Goal: Information Seeking & Learning: Learn about a topic

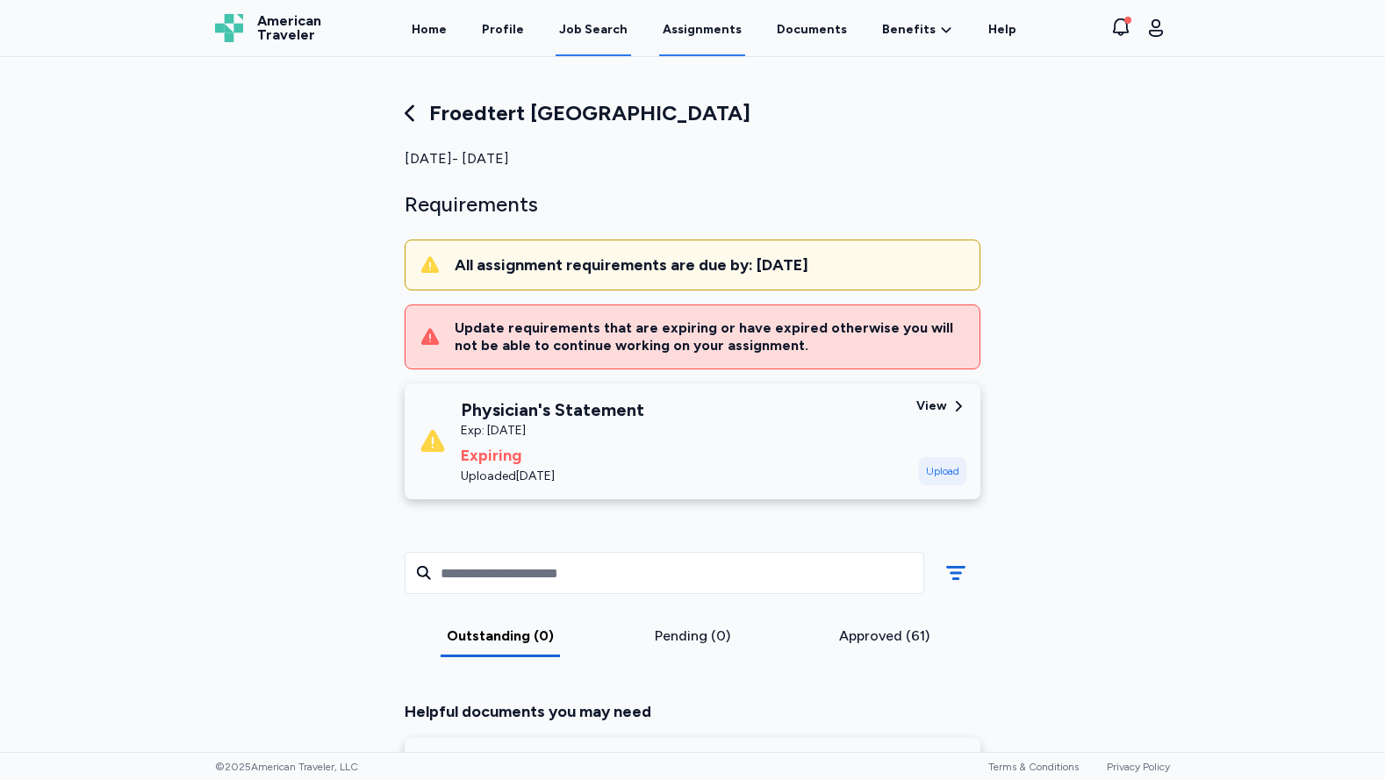
scroll to position [70, 0]
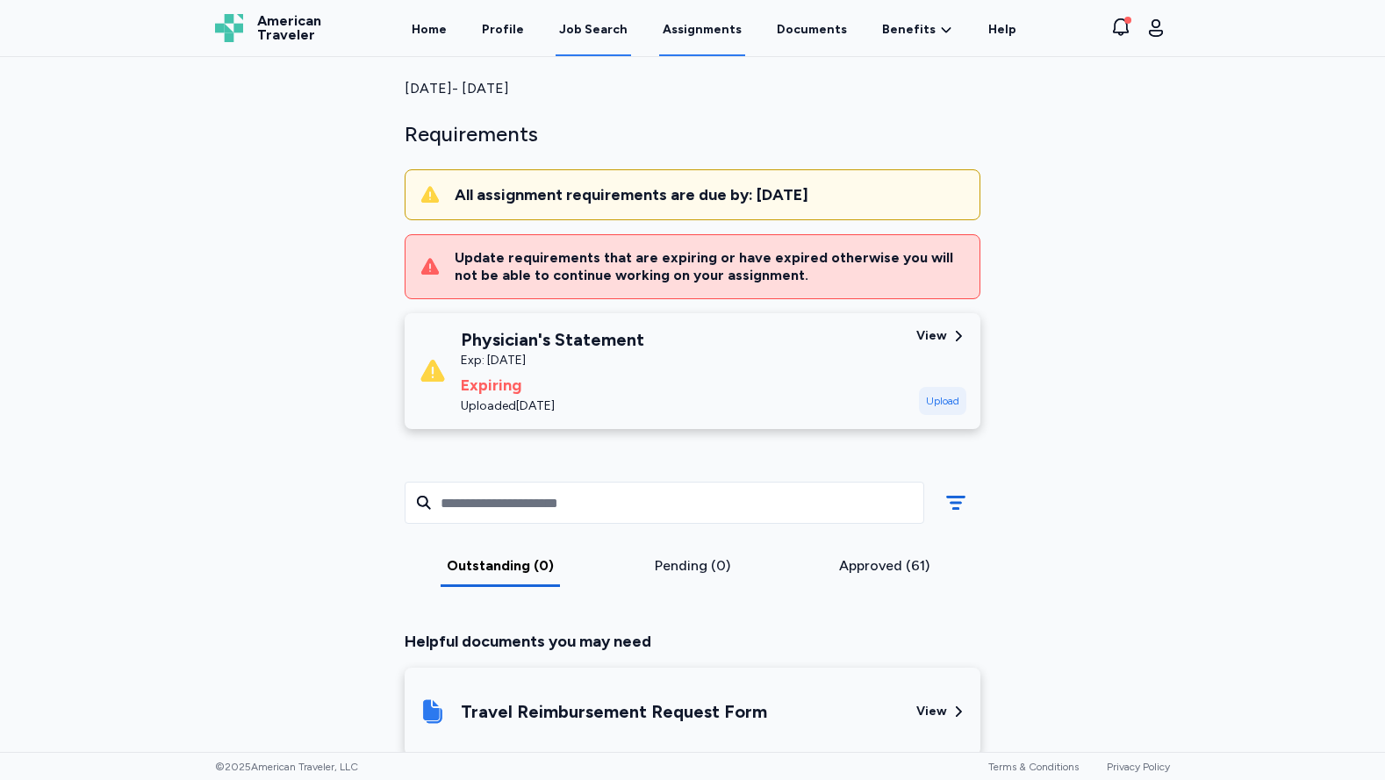
click at [605, 24] on div "Job Search" at bounding box center [593, 30] width 68 height 18
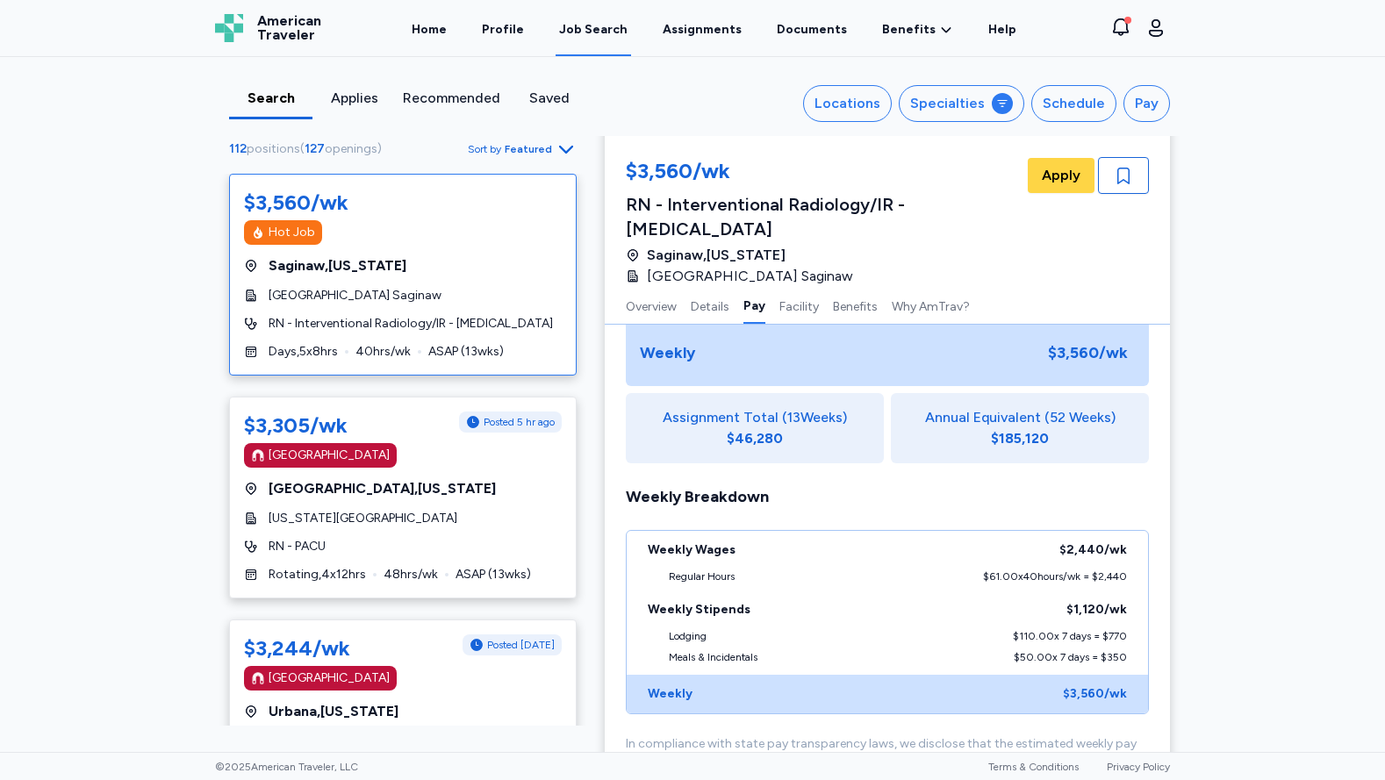
scroll to position [965, 0]
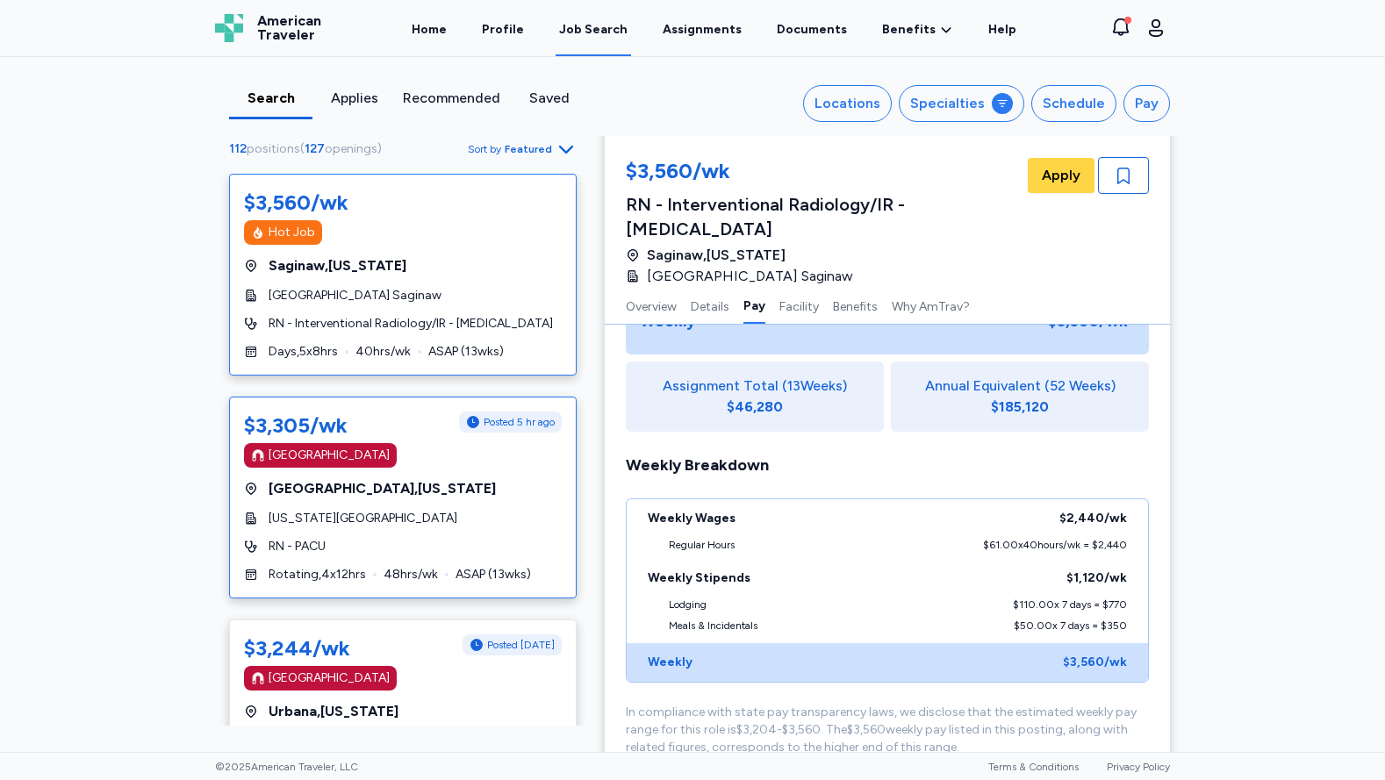
click at [447, 468] on div "[GEOGRAPHIC_DATA]" at bounding box center [403, 455] width 318 height 25
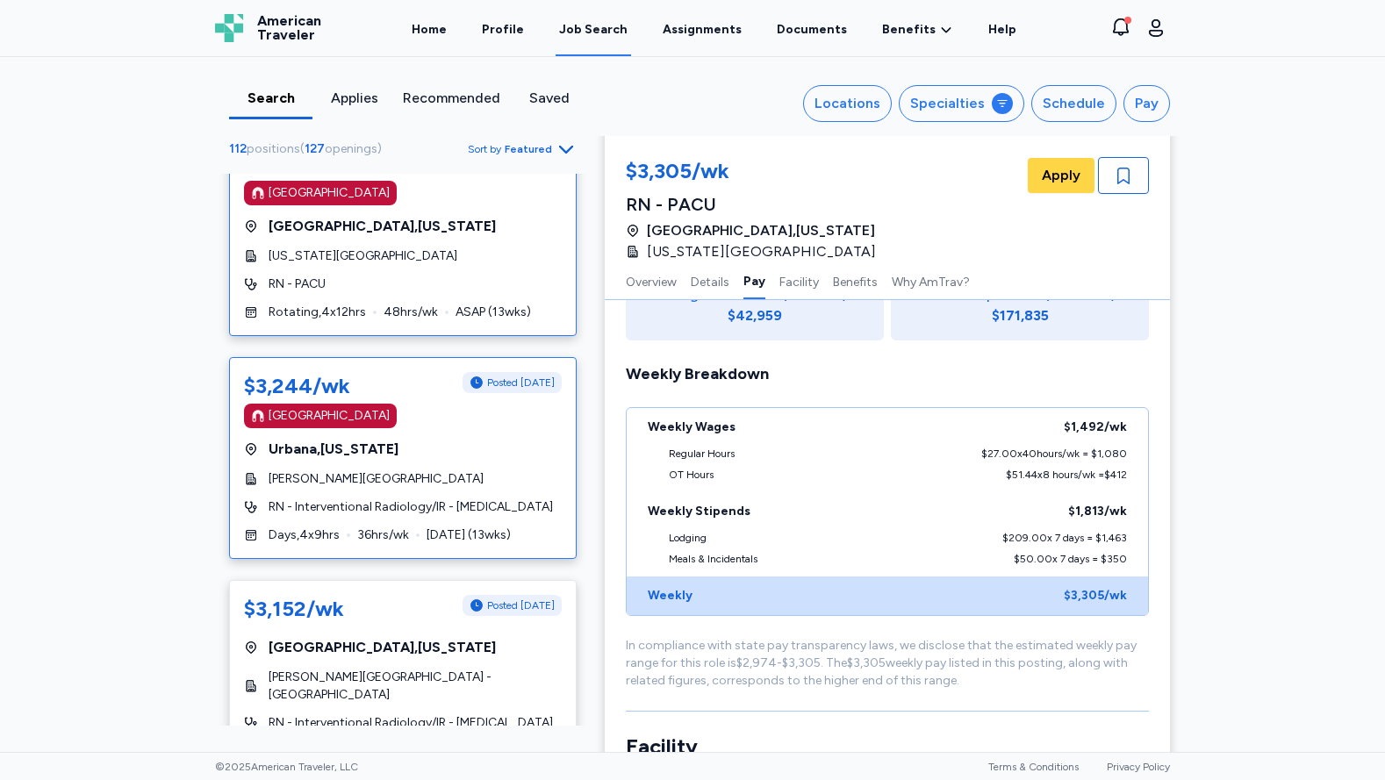
scroll to position [263, 0]
click at [453, 459] on div "[GEOGRAPHIC_DATA] , [US_STATE]" at bounding box center [403, 448] width 318 height 21
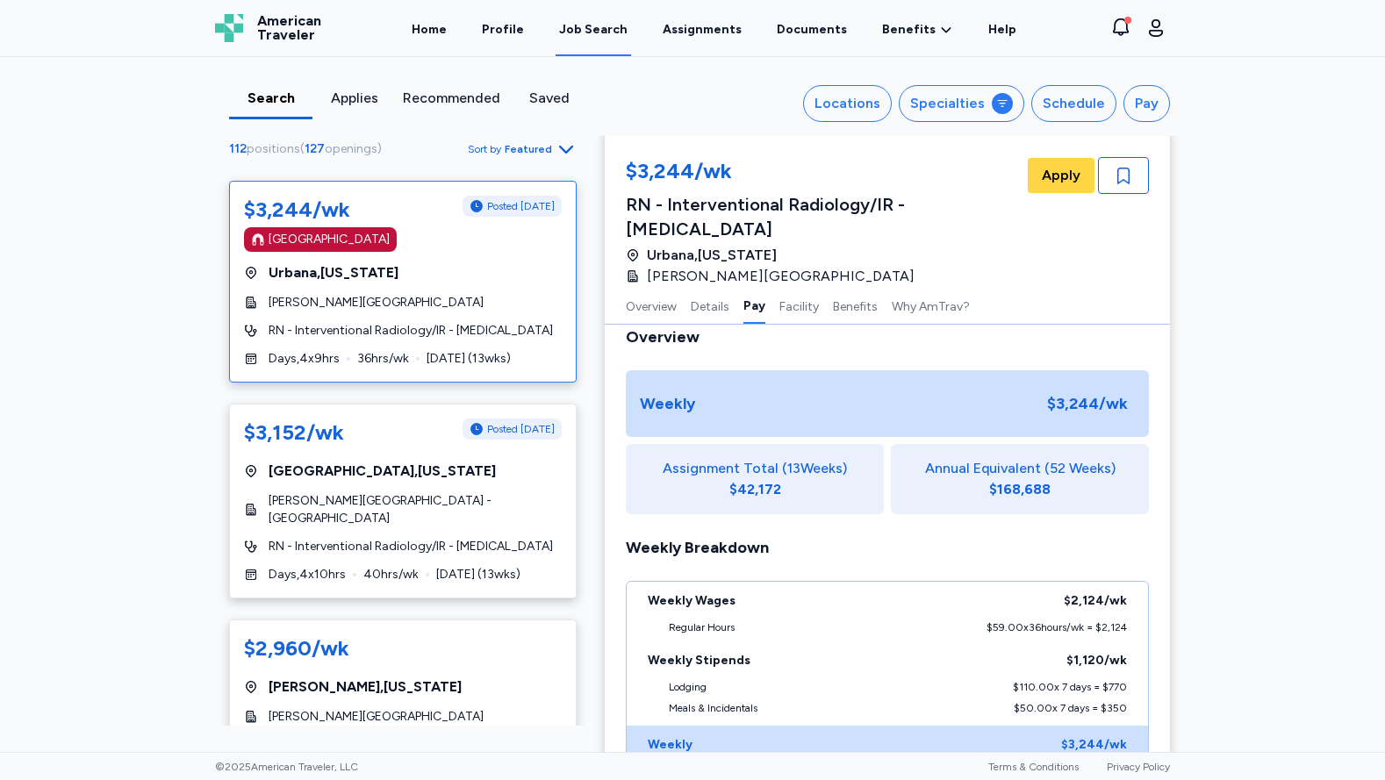
scroll to position [526, 0]
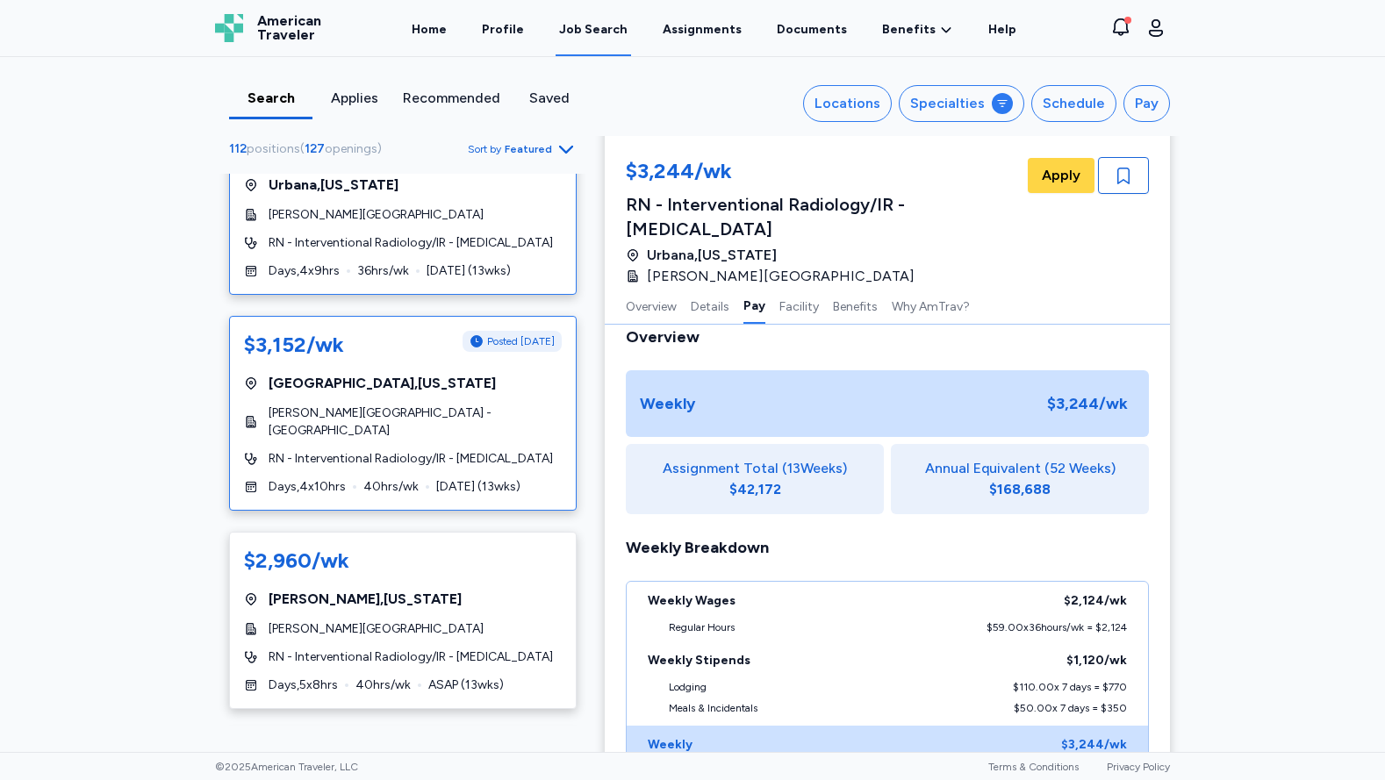
click at [451, 440] on span "[PERSON_NAME][GEOGRAPHIC_DATA] - [GEOGRAPHIC_DATA]" at bounding box center [414, 421] width 293 height 35
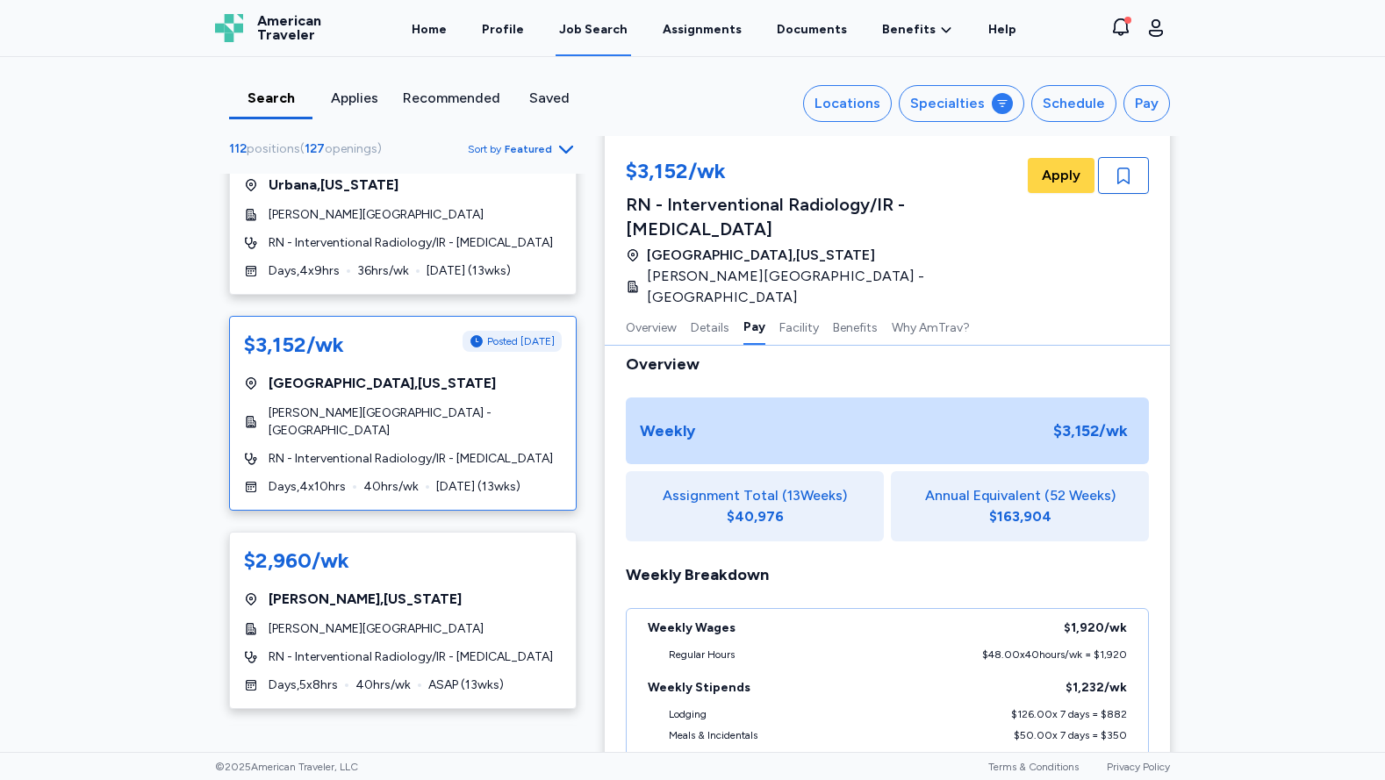
scroll to position [879, 0]
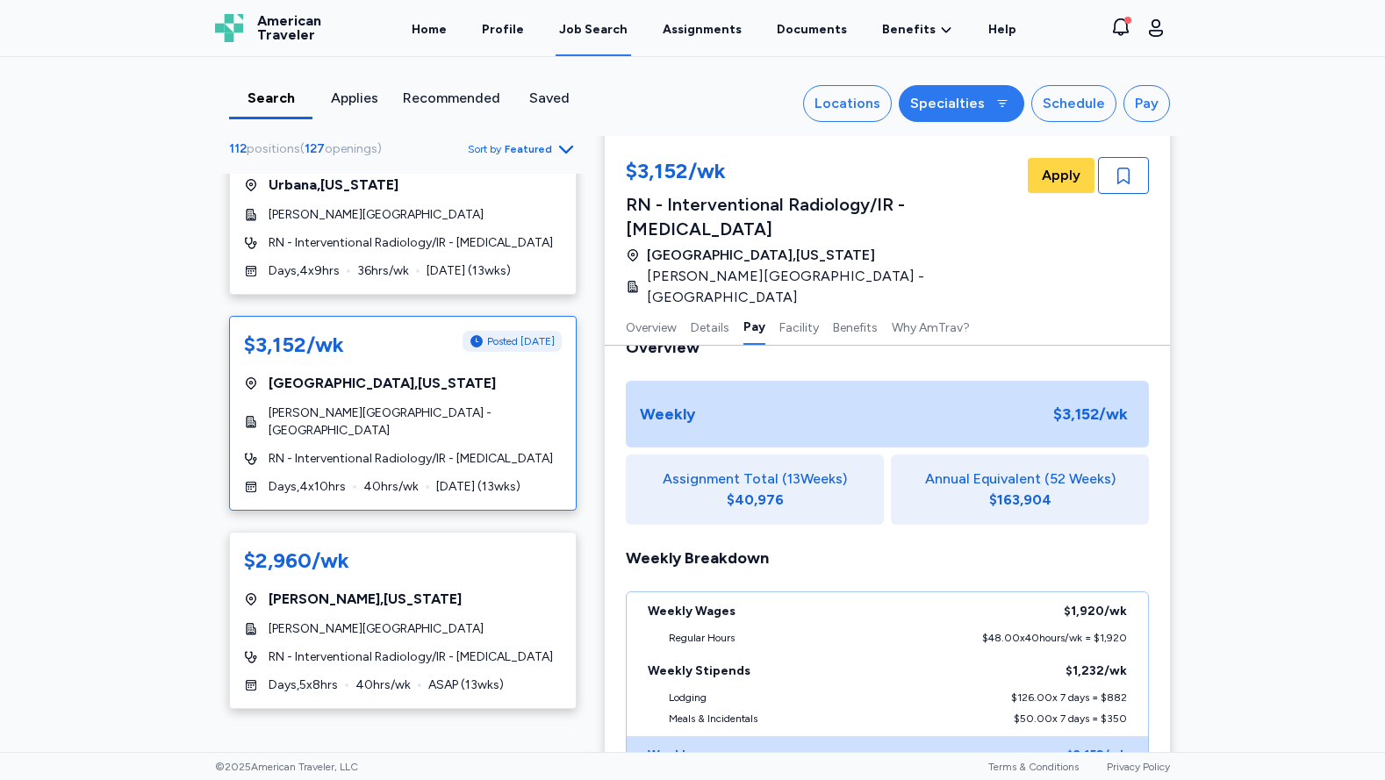
click at [981, 102] on button "Specialties" at bounding box center [960, 103] width 125 height 37
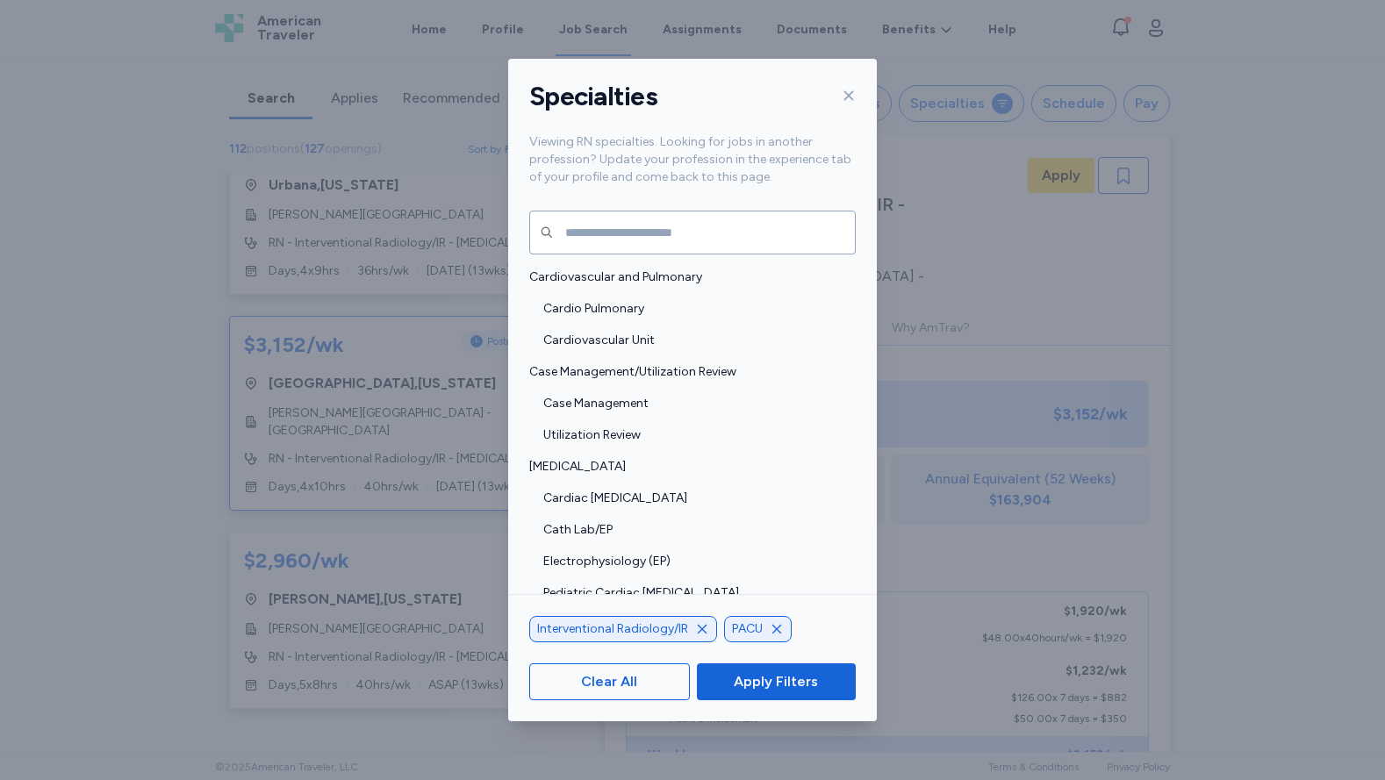
click at [701, 626] on icon "button" at bounding box center [702, 629] width 14 height 14
click at [746, 671] on span "Apply Filters" at bounding box center [775, 681] width 84 height 21
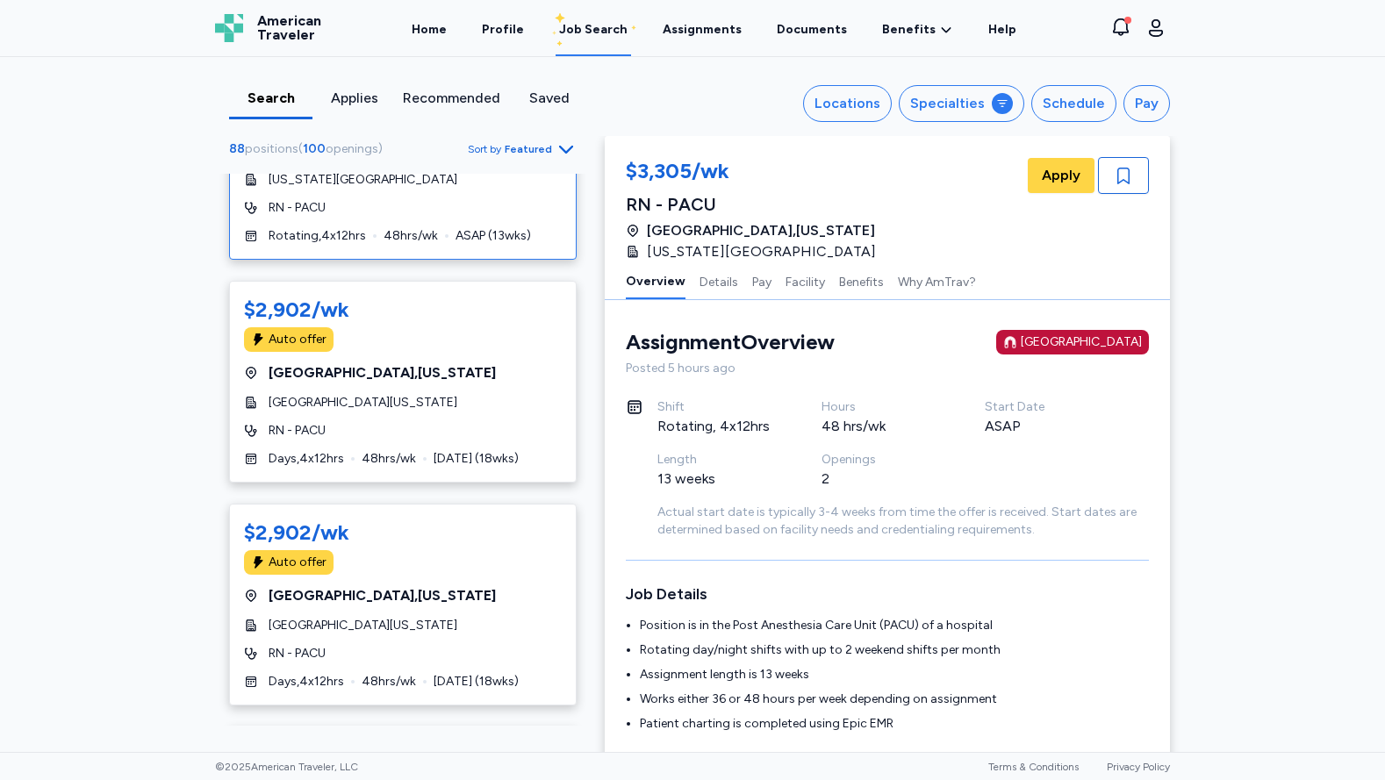
scroll to position [175, 0]
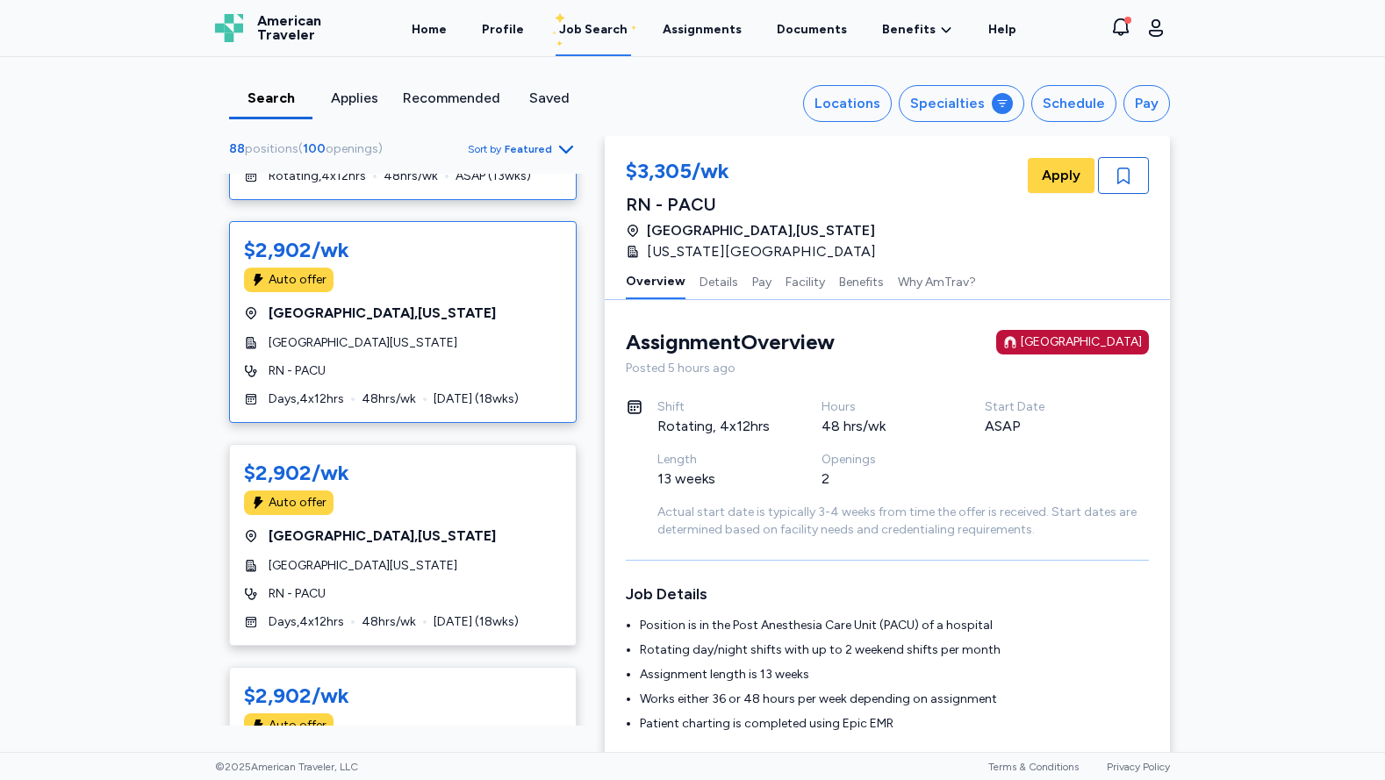
click at [463, 325] on div "$2,902/wk Auto offer [GEOGRAPHIC_DATA] , [US_STATE][GEOGRAPHIC_DATA][US_STATE] …" at bounding box center [402, 322] width 347 height 202
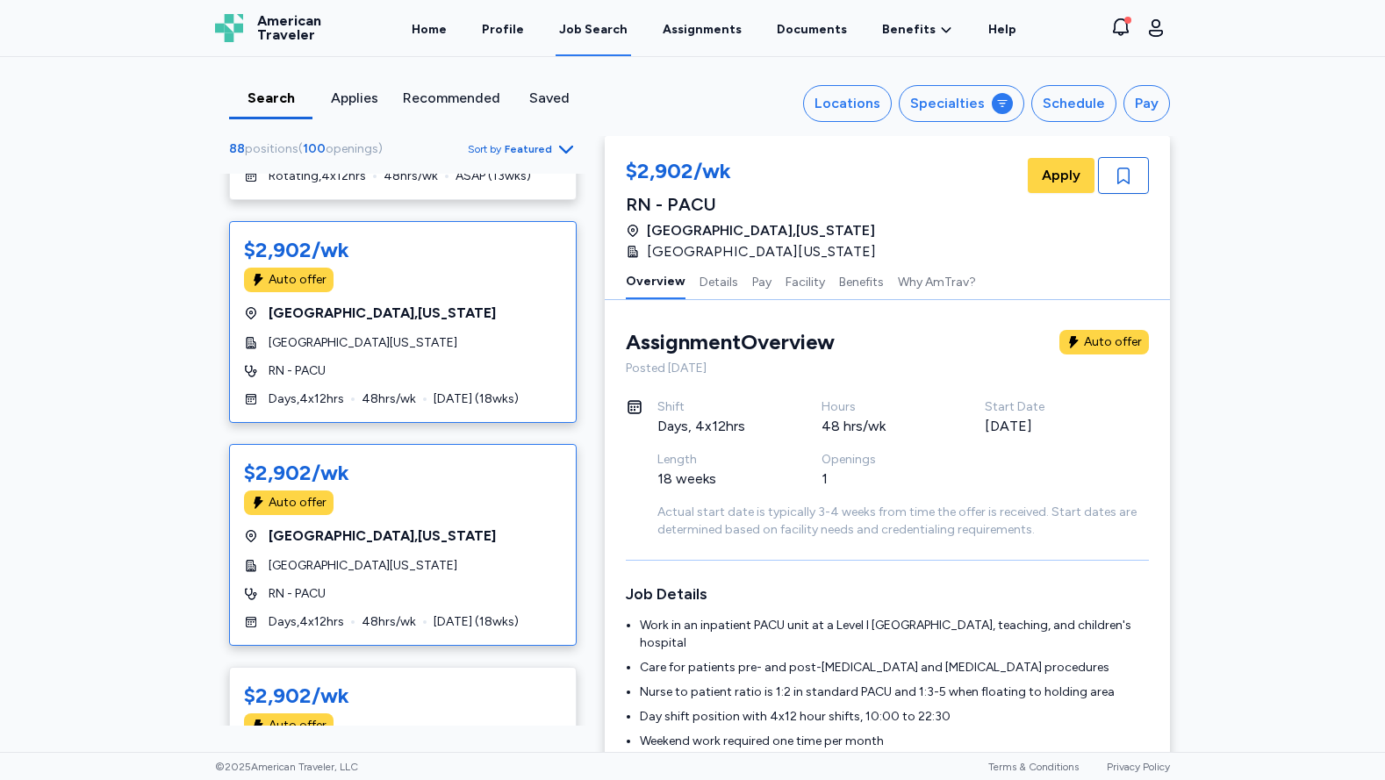
click at [487, 538] on div "[GEOGRAPHIC_DATA] , [US_STATE]" at bounding box center [403, 536] width 318 height 21
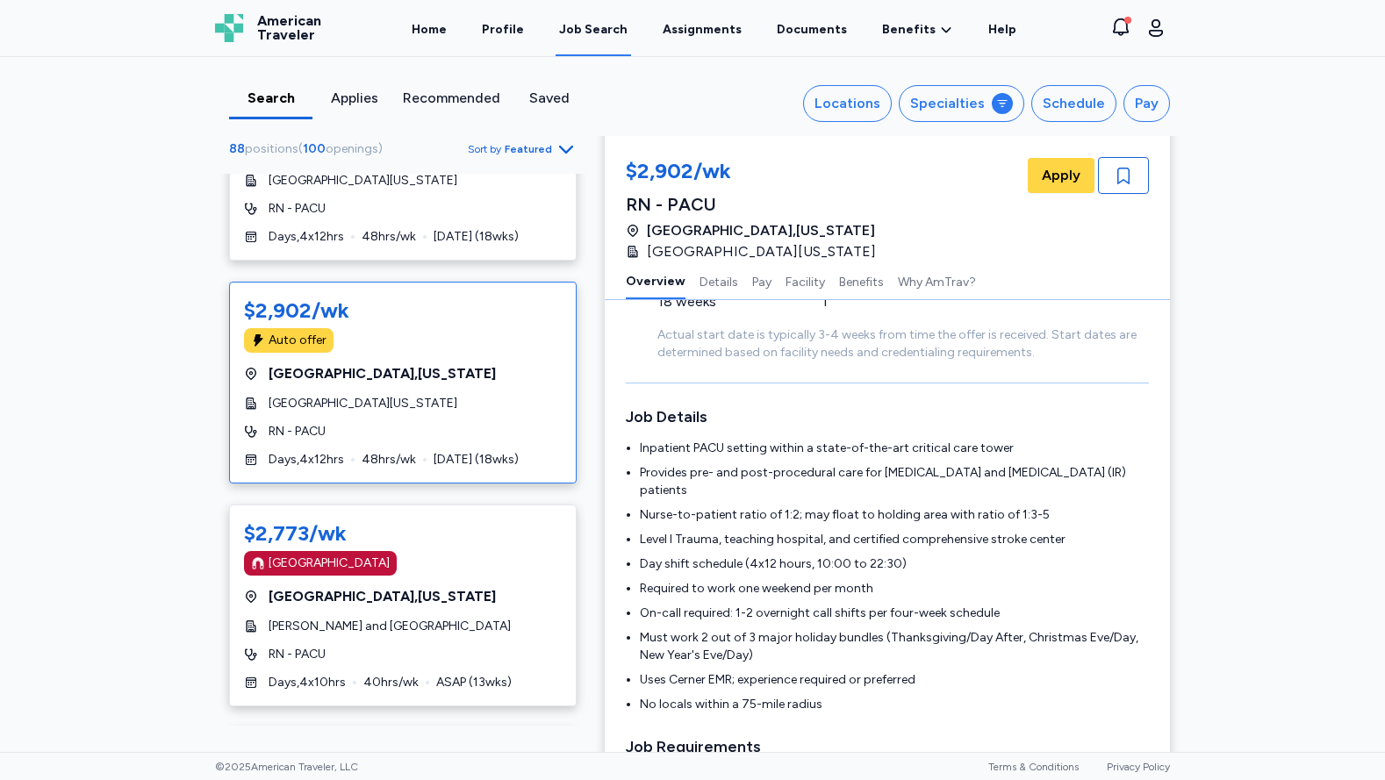
scroll to position [877, 0]
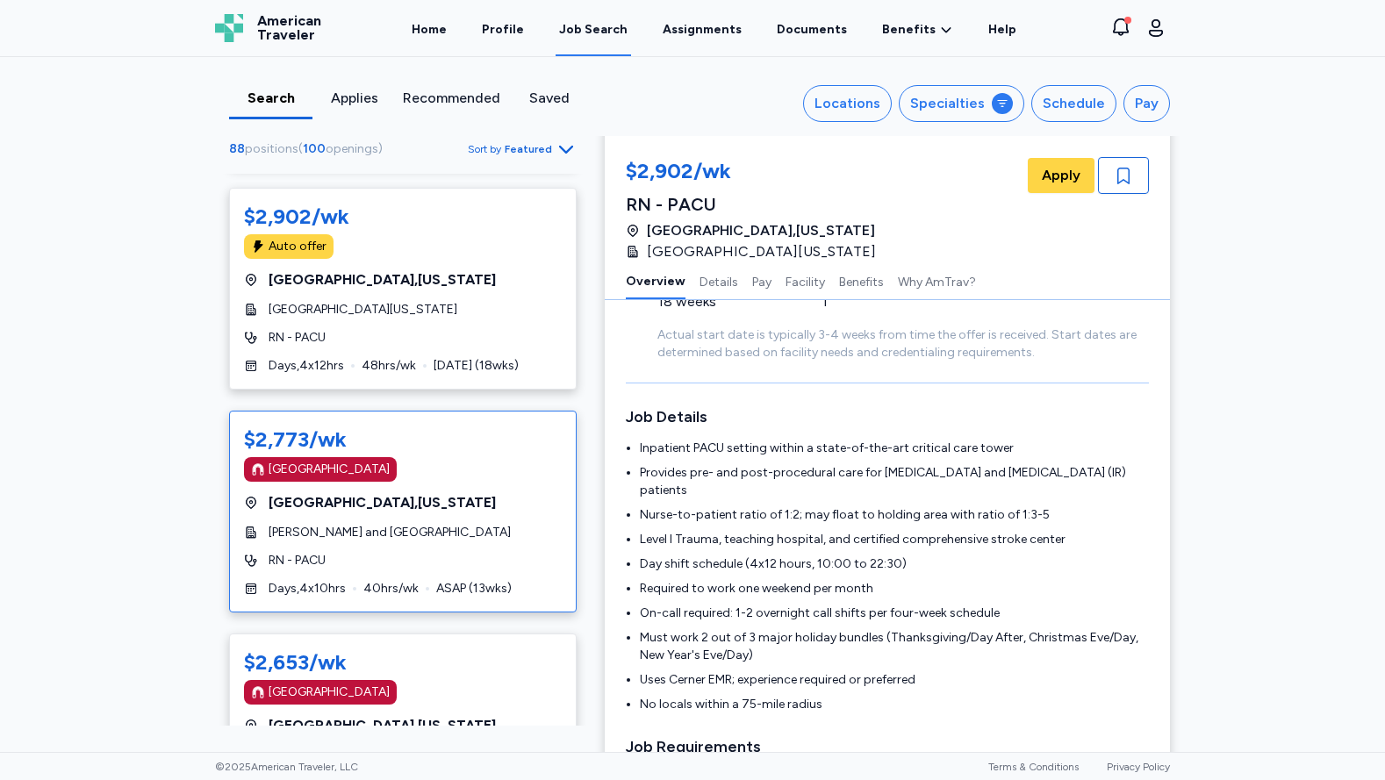
click at [443, 493] on div "[GEOGRAPHIC_DATA] , [US_STATE]" at bounding box center [403, 502] width 318 height 21
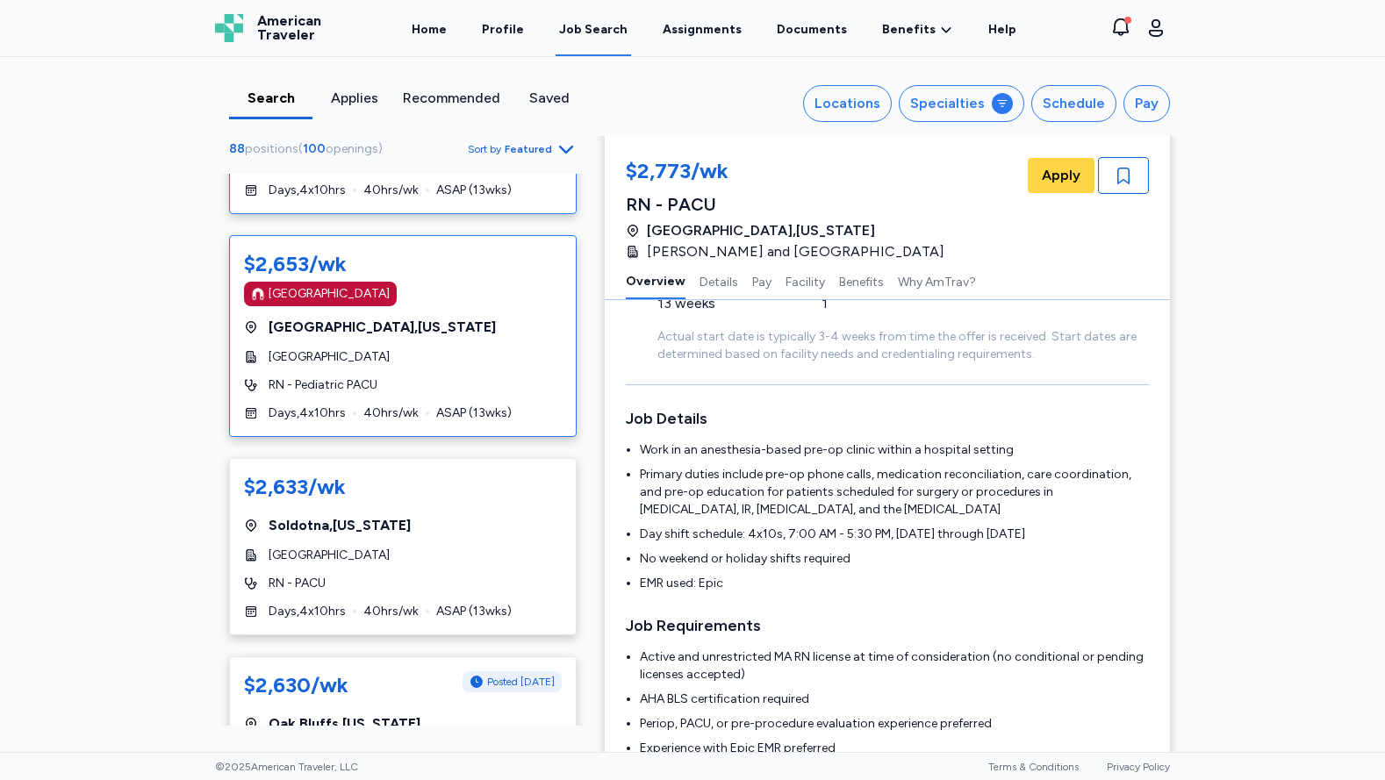
scroll to position [1316, 0]
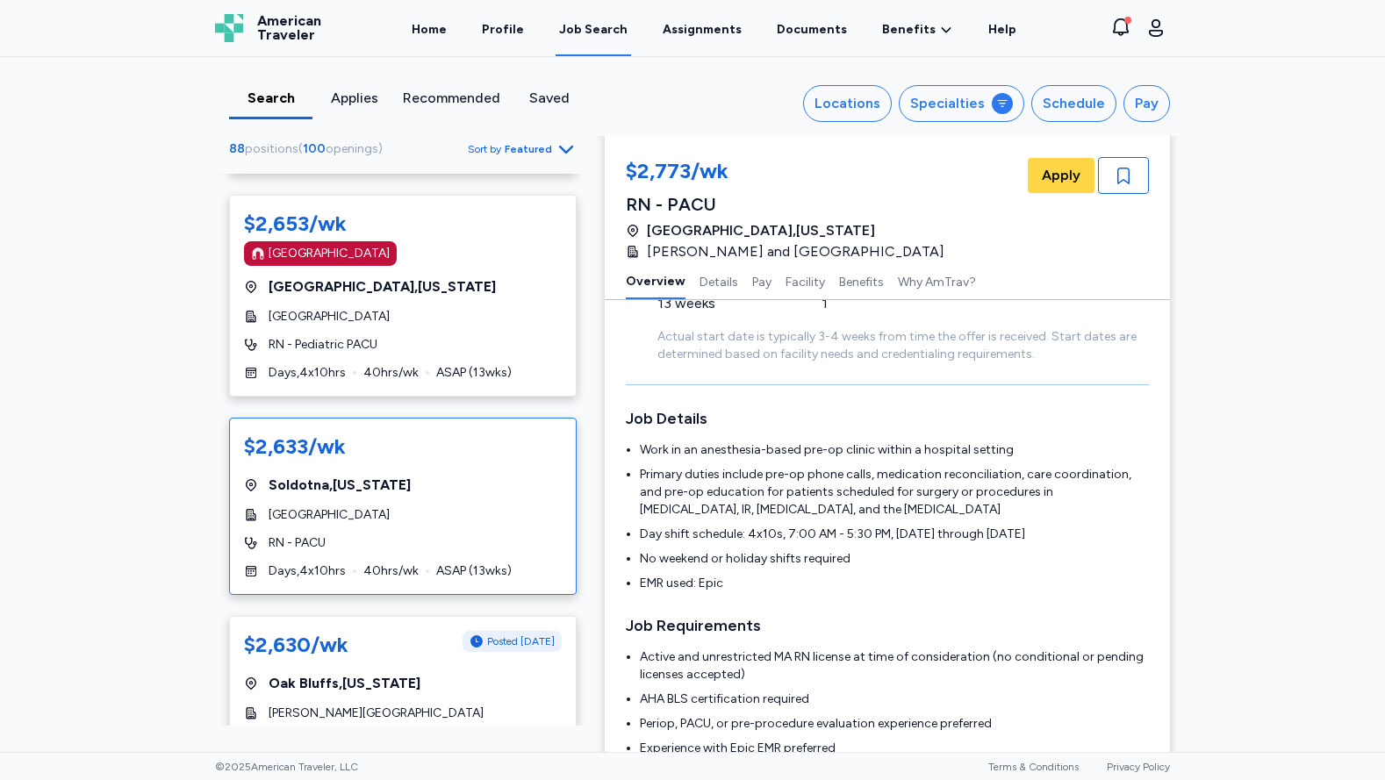
click at [470, 504] on div "$2,633/wk [GEOGRAPHIC_DATA] , [US_STATE][GEOGRAPHIC_DATA] RN - PACU Days , 4 x …" at bounding box center [402, 506] width 347 height 177
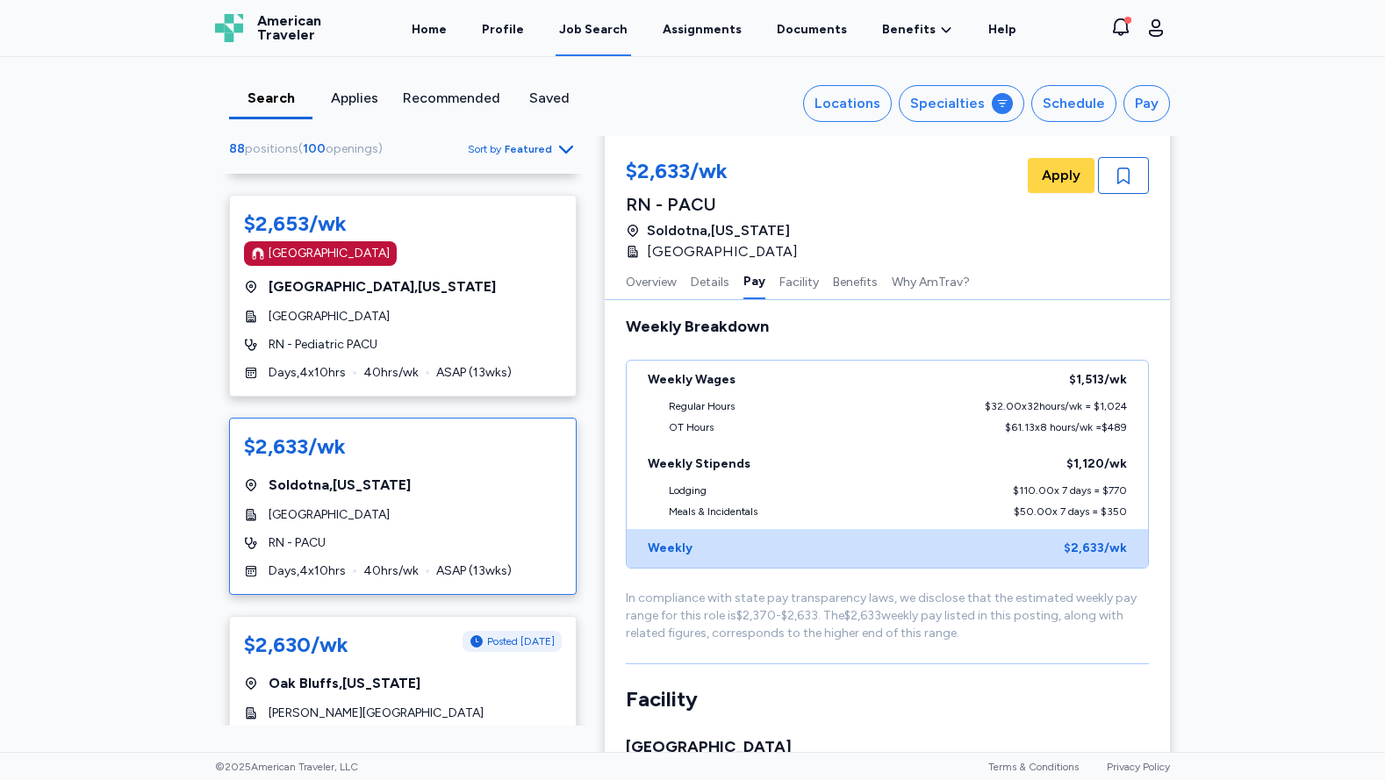
scroll to position [1142, 0]
